Goal: Task Accomplishment & Management: Manage account settings

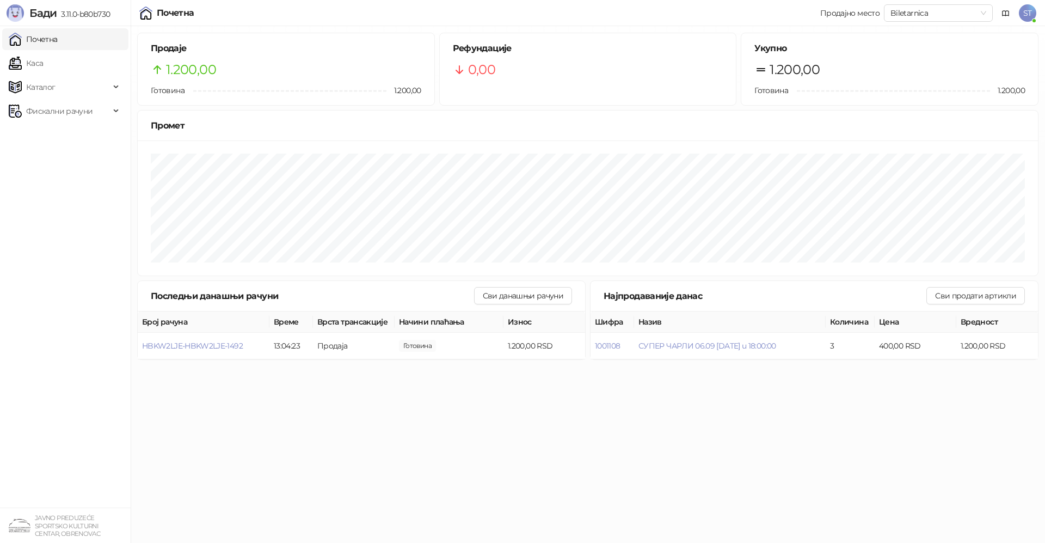
click at [1030, 14] on span "ST" at bounding box center [1027, 12] width 17 height 17
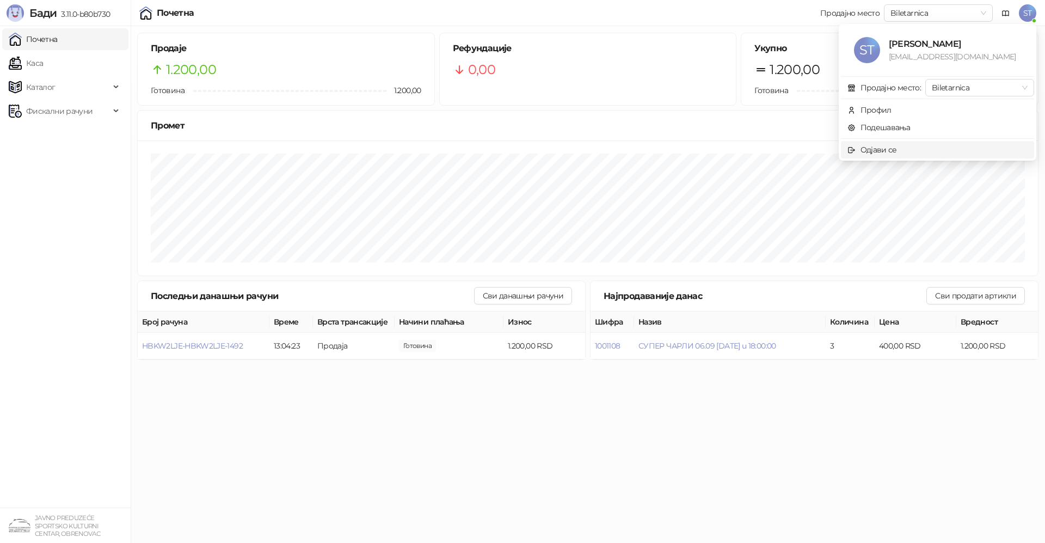
click at [894, 145] on div "Одјави се" at bounding box center [879, 150] width 36 height 12
